Goal: Task Accomplishment & Management: Manage account settings

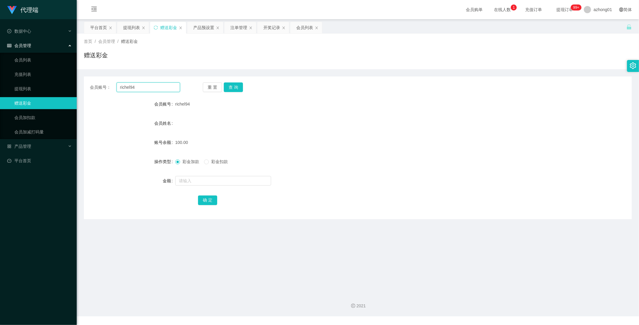
drag, startPoint x: 152, startPoint y: 88, endPoint x: 87, endPoint y: 86, distance: 65.0
click at [87, 86] on div "会员账号： richel94 重 置 查 询" at bounding box center [358, 87] width 548 height 10
click at [241, 85] on button "查 询" at bounding box center [233, 87] width 19 height 10
click at [240, 85] on button "查 询" at bounding box center [233, 87] width 19 height 10
click at [201, 180] on input "text" at bounding box center [223, 181] width 96 height 10
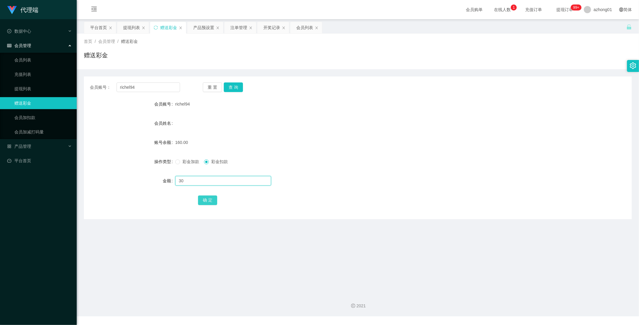
type input "30"
click at [209, 200] on button "确 定" at bounding box center [207, 200] width 19 height 10
drag, startPoint x: 139, startPoint y: 89, endPoint x: 100, endPoint y: 82, distance: 39.9
click at [100, 82] on div "会员账号： richel94" at bounding box center [135, 87] width 90 height 10
click at [34, 88] on link "提现列表" at bounding box center [43, 89] width 58 height 12
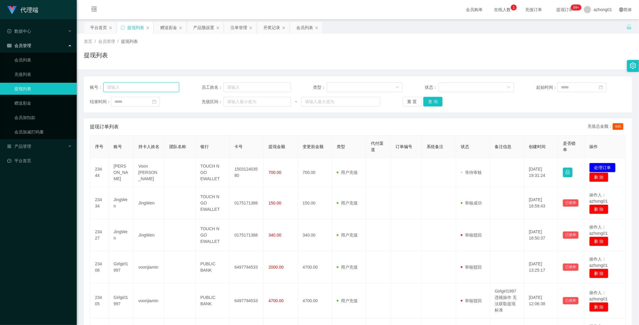
click at [153, 88] on input "text" at bounding box center [141, 87] width 76 height 10
paste input "richel94"
type input "richel94"
click at [432, 103] on button "查 询" at bounding box center [432, 102] width 19 height 10
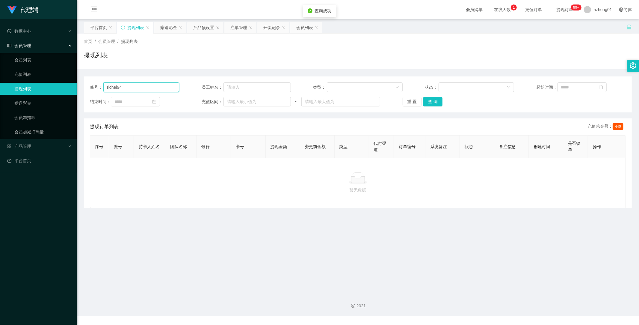
drag, startPoint x: 133, startPoint y: 88, endPoint x: 61, endPoint y: 89, distance: 72.5
click at [61, 89] on section "代理端 数据中心 会员管理 会员列表 充值列表 提现列表 赠送彩金 会员加扣款 会员加减打码量 产品管理 平台首页 保存配置 重置配置 整体风格设置 主题色 …" at bounding box center [319, 158] width 639 height 316
drag, startPoint x: 430, startPoint y: 102, endPoint x: 426, endPoint y: 107, distance: 6.4
click at [430, 102] on button "查 询" at bounding box center [432, 102] width 19 height 10
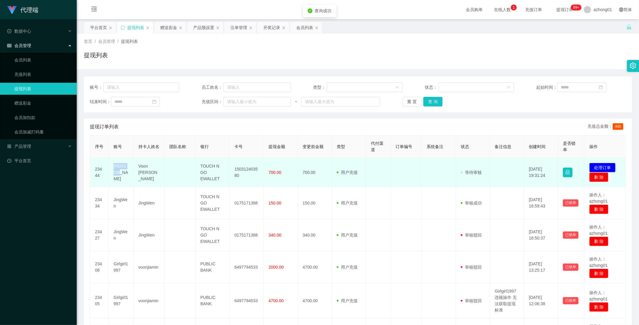
drag, startPoint x: 111, startPoint y: 172, endPoint x: 127, endPoint y: 174, distance: 16.6
click at [127, 174] on td "[PERSON_NAME]" at bounding box center [121, 172] width 25 height 29
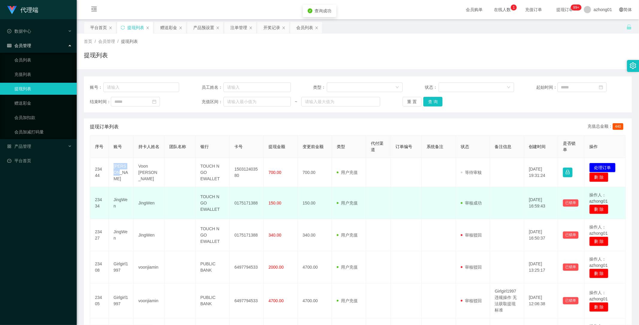
copy td "[PERSON_NAME]"
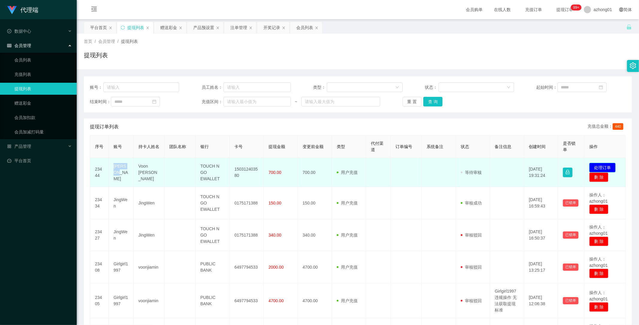
click at [604, 166] on button "处理订单" at bounding box center [602, 168] width 26 height 10
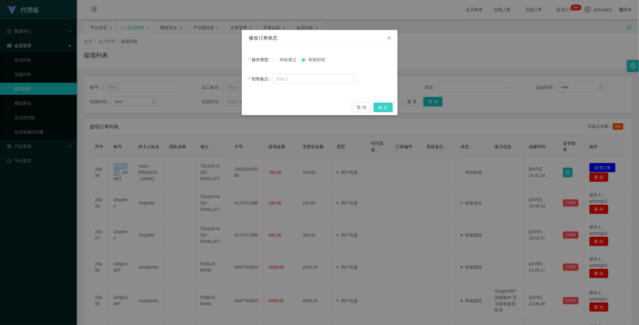
click at [383, 107] on button "确 定" at bounding box center [383, 107] width 19 height 10
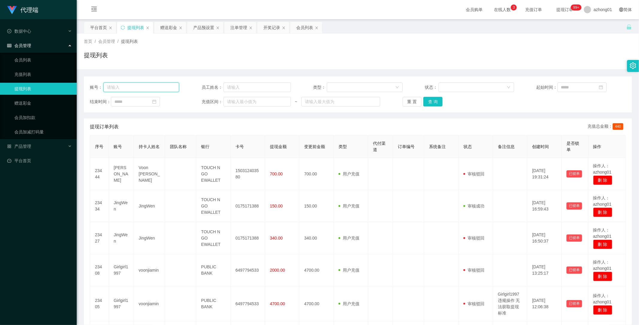
click at [137, 85] on input "text" at bounding box center [141, 87] width 76 height 10
paste input "richel94"
type input "richel94"
click at [426, 102] on button "查 询" at bounding box center [432, 102] width 19 height 10
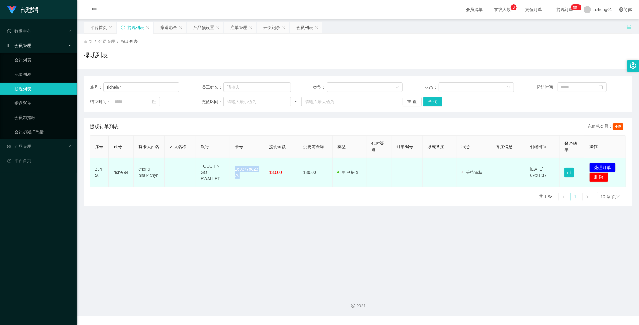
drag, startPoint x: 233, startPoint y: 170, endPoint x: 249, endPoint y: 178, distance: 18.4
click at [249, 178] on td "160377882376" at bounding box center [247, 172] width 34 height 29
copy td "160377882376"
click at [604, 165] on button "处理订单" at bounding box center [602, 168] width 26 height 10
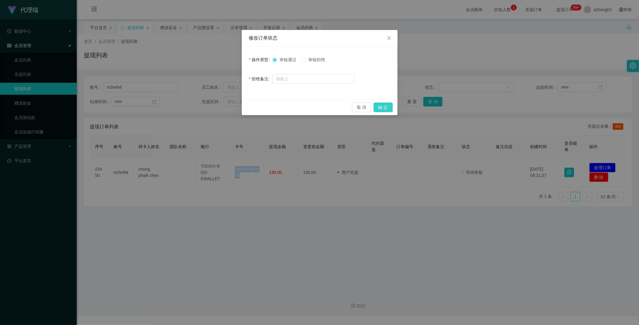
click at [387, 106] on button "确 定" at bounding box center [383, 107] width 19 height 10
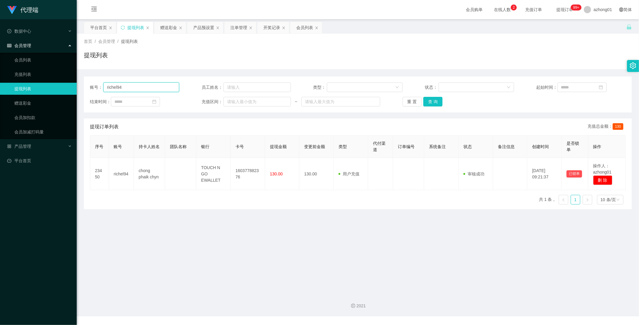
click at [137, 85] on input "richel94" at bounding box center [141, 87] width 76 height 10
click at [18, 99] on link "赠送彩金" at bounding box center [43, 103] width 58 height 12
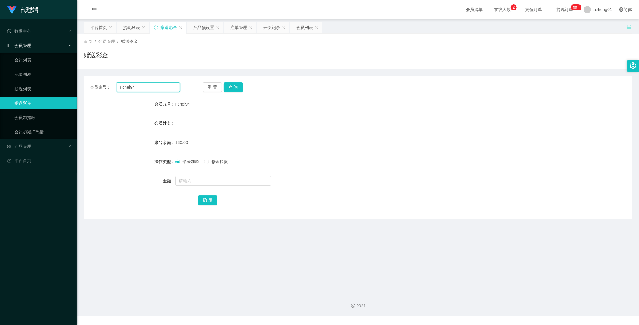
drag, startPoint x: 117, startPoint y: 87, endPoint x: 79, endPoint y: 86, distance: 37.5
click at [79, 86] on main "关闭左侧 关闭右侧 关闭其它 刷新页面 平台首页 提现列表 赠送彩金 产品预设置 注单管理 开奖记录 会员列表 首页 / 会员管理 / 赠送彩金 / 赠送彩金…" at bounding box center [358, 153] width 563 height 269
paste input "0184669848"
type input "0184669848"
click at [234, 86] on button "查 询" at bounding box center [233, 87] width 19 height 10
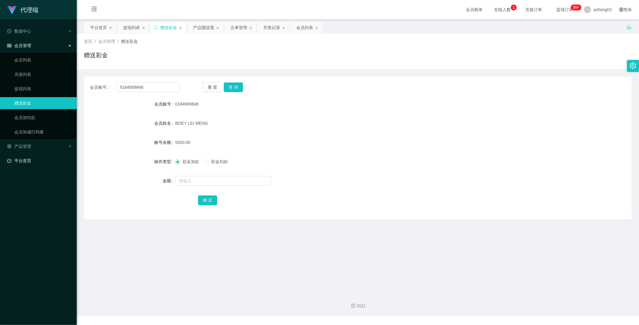
click at [26, 161] on link "平台首页" at bounding box center [39, 161] width 65 height 12
